Goal: Information Seeking & Learning: Understand process/instructions

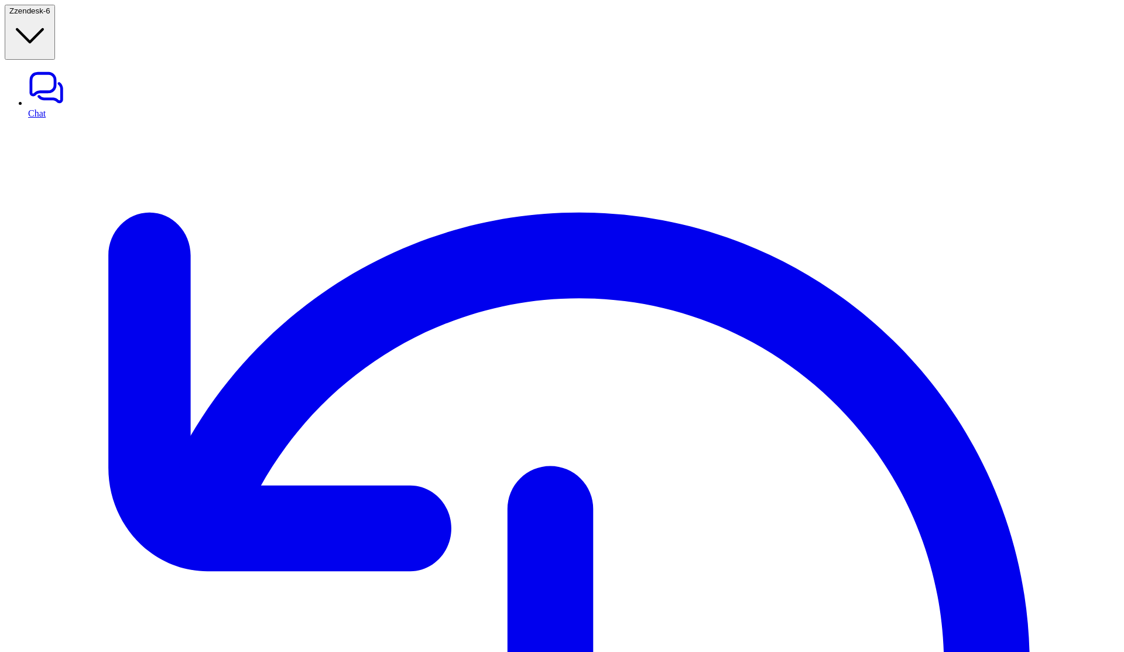
drag, startPoint x: 386, startPoint y: 187, endPoint x: 536, endPoint y: 190, distance: 149.9
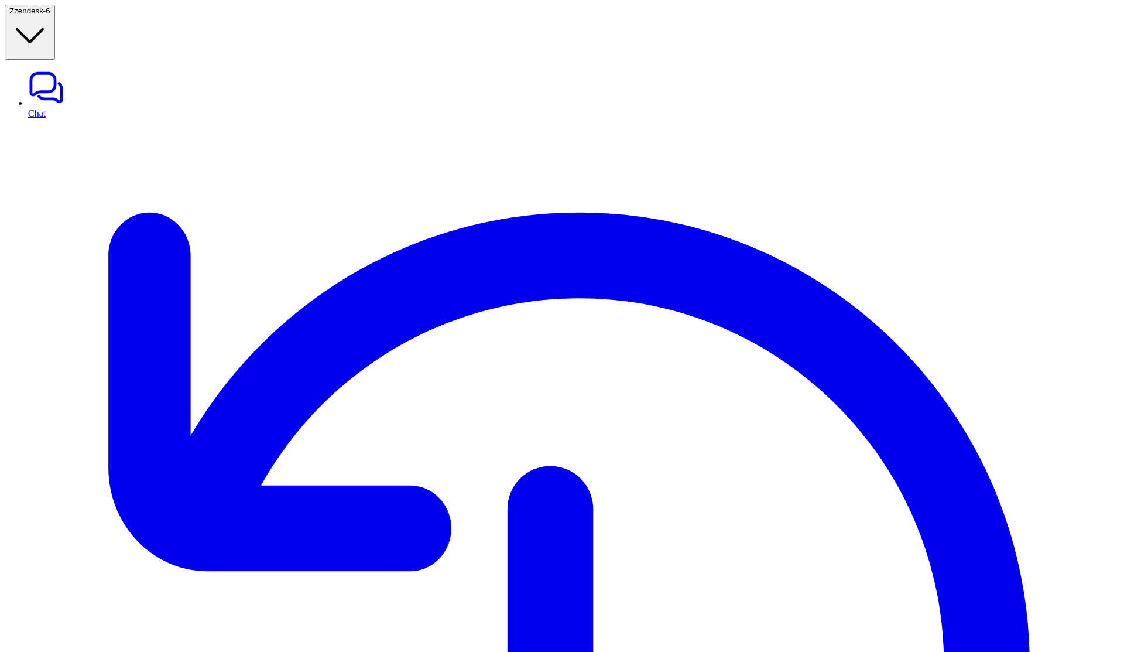
drag, startPoint x: 568, startPoint y: 187, endPoint x: 186, endPoint y: 141, distance: 385.0
drag, startPoint x: 220, startPoint y: 86, endPoint x: 408, endPoint y: 86, distance: 187.9
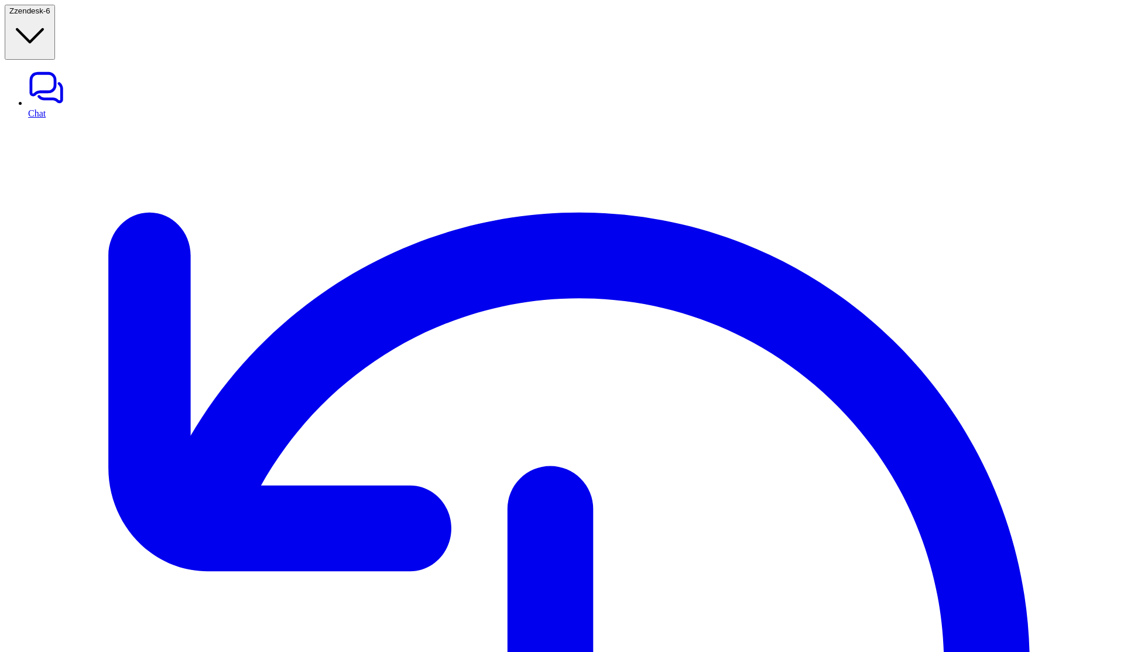
drag, startPoint x: 376, startPoint y: 91, endPoint x: 228, endPoint y: 87, distance: 147.6
drag, startPoint x: 228, startPoint y: 87, endPoint x: 393, endPoint y: 87, distance: 165.1
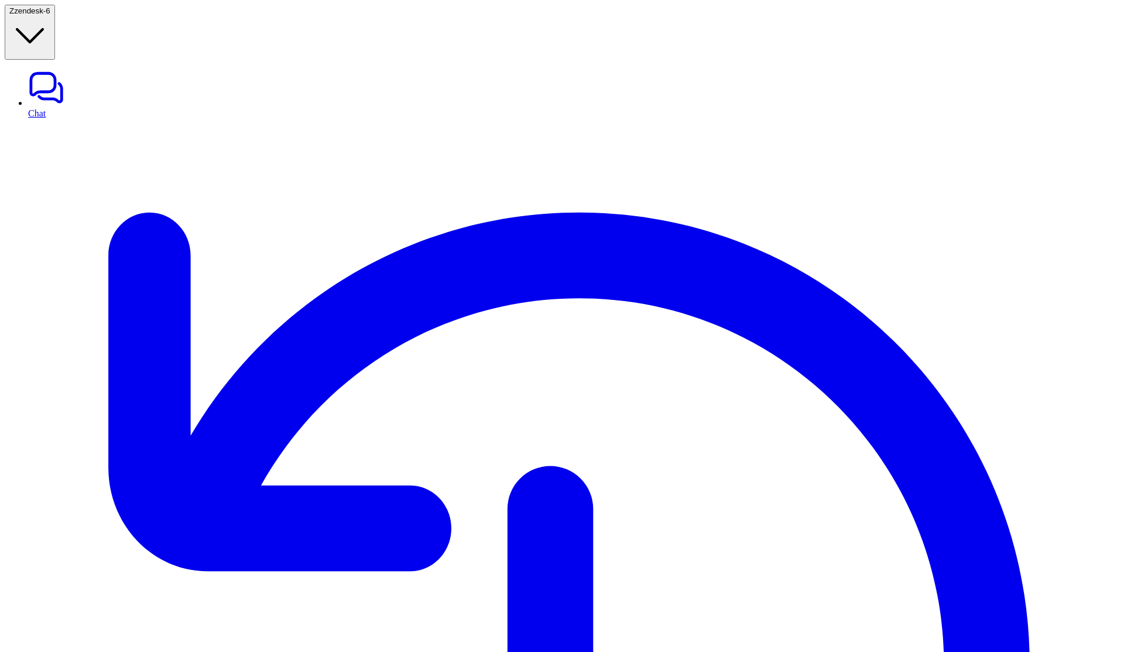
drag, startPoint x: 364, startPoint y: 90, endPoint x: 227, endPoint y: 79, distance: 137.4
drag, startPoint x: 227, startPoint y: 79, endPoint x: 379, endPoint y: 86, distance: 152.4
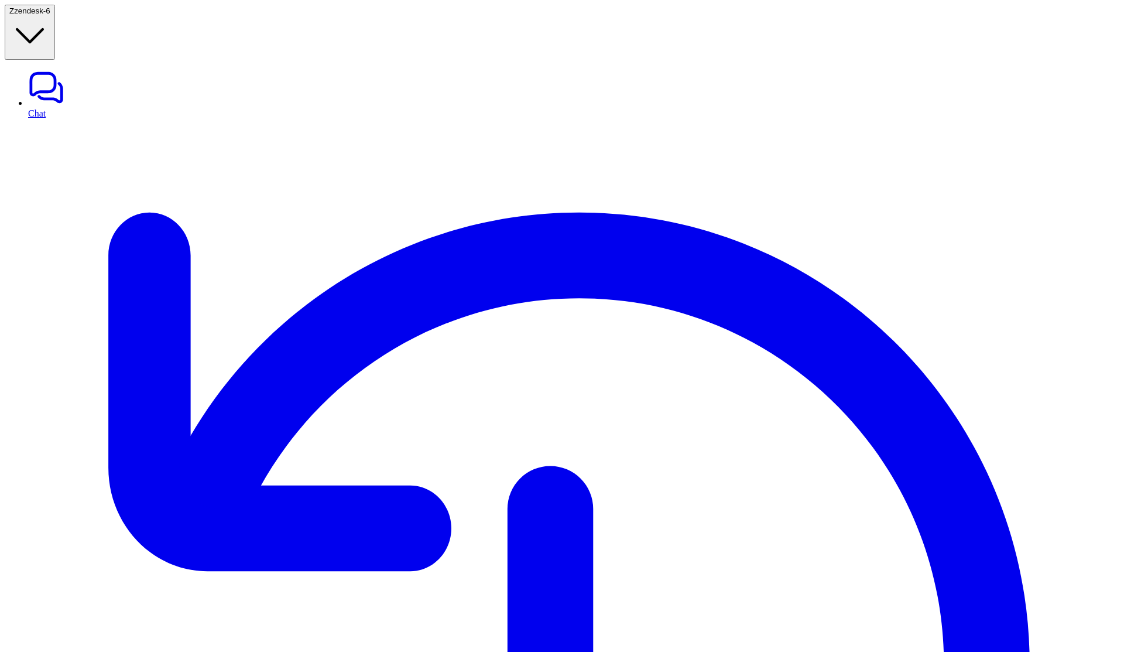
drag, startPoint x: 271, startPoint y: 190, endPoint x: 698, endPoint y: 203, distance: 427.0
